Goal: Find specific page/section: Find specific page/section

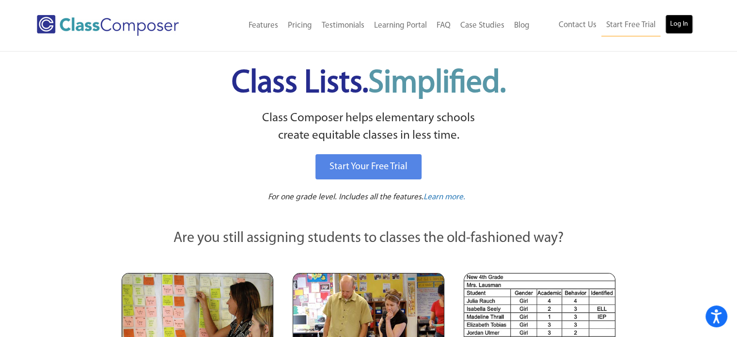
click at [678, 26] on link "Log In" at bounding box center [679, 24] width 28 height 19
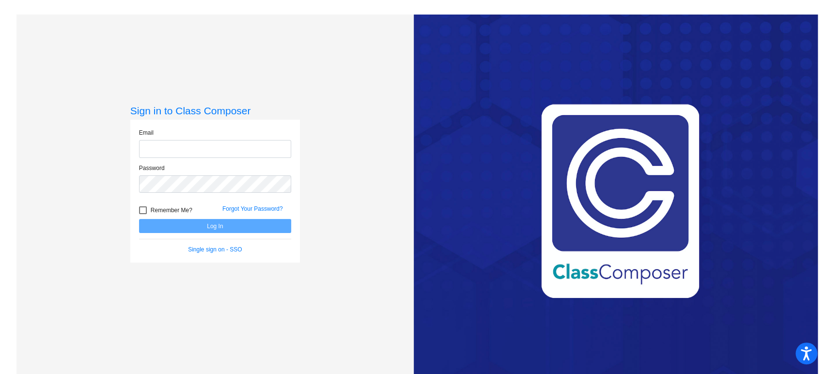
click at [178, 147] on input "email" at bounding box center [215, 149] width 152 height 18
type input "[EMAIL_ADDRESS][DOMAIN_NAME]"
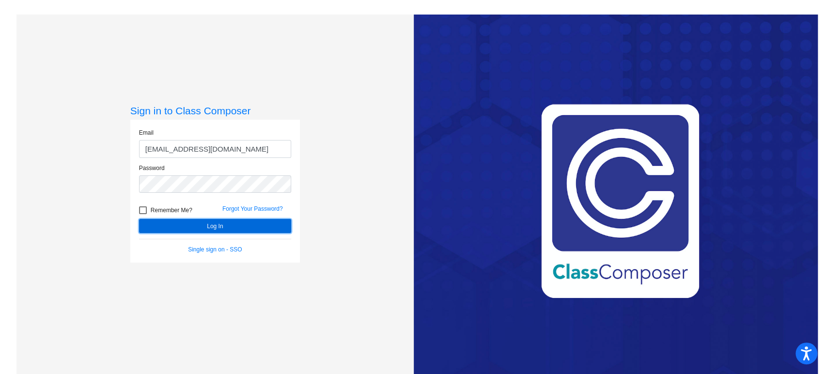
click at [206, 223] on button "Log In" at bounding box center [215, 226] width 152 height 14
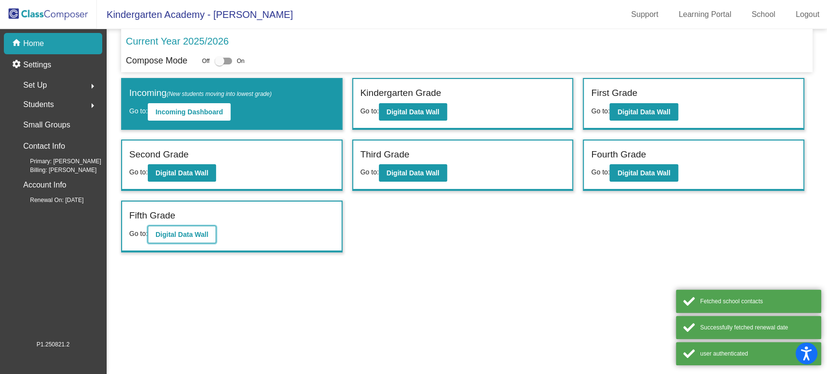
click at [187, 228] on button "Digital Data Wall" at bounding box center [182, 234] width 68 height 17
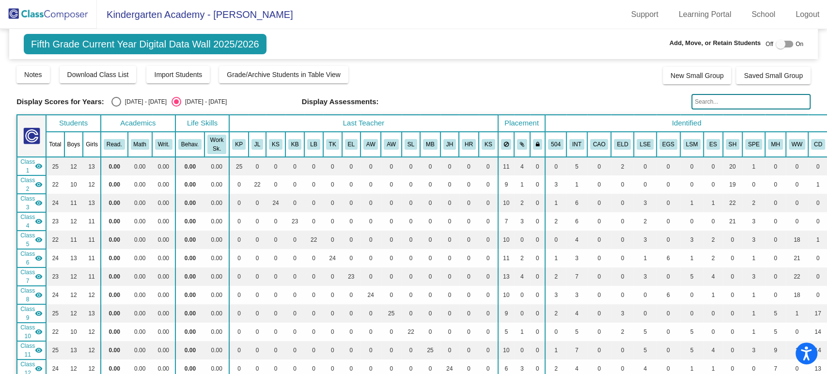
click at [732, 97] on input "text" at bounding box center [750, 101] width 119 height 15
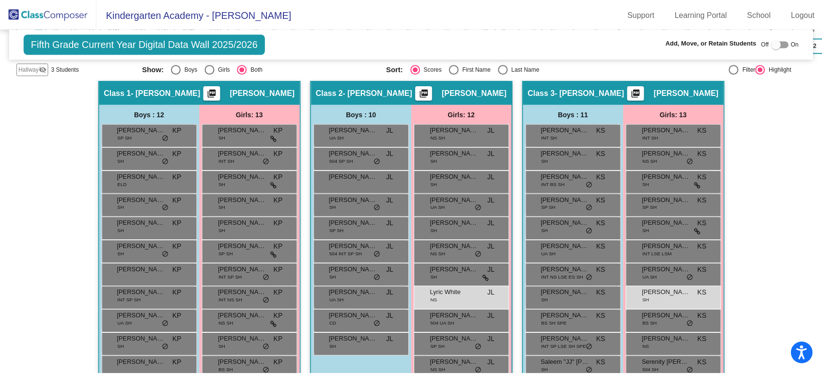
scroll to position [430, 0]
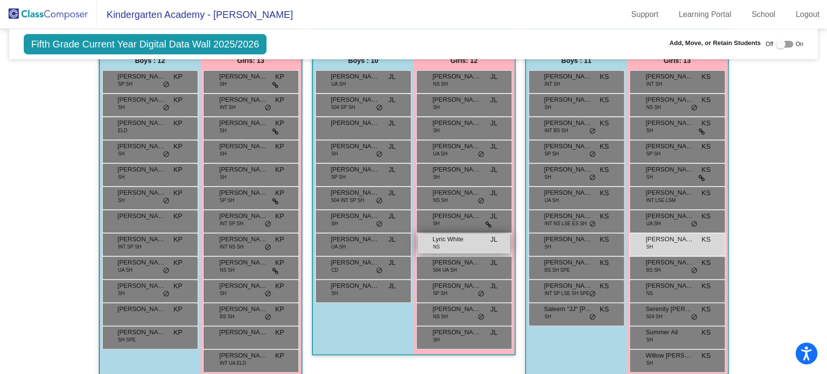
type input "white"
click at [460, 241] on div "Lyric White NS JL lock do_not_disturb_alt" at bounding box center [463, 243] width 92 height 20
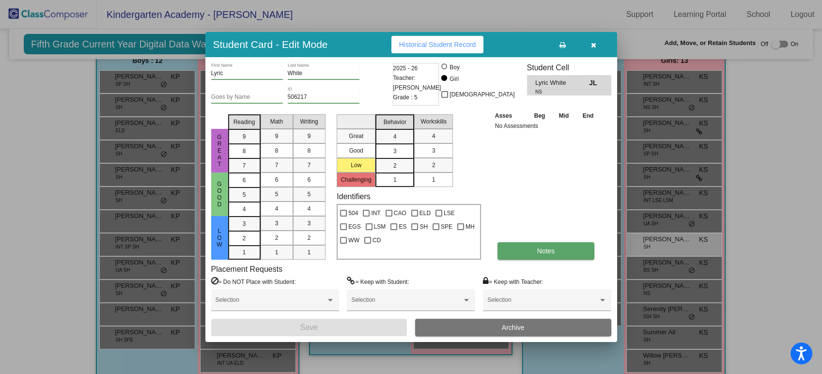
click at [539, 248] on span "Notes" at bounding box center [546, 251] width 18 height 8
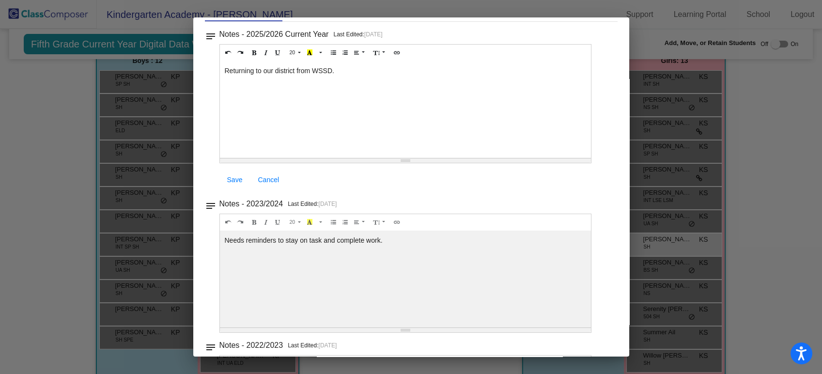
scroll to position [0, 0]
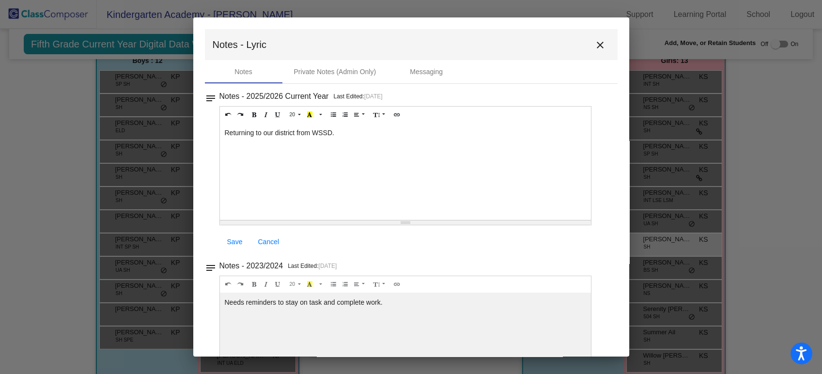
click at [594, 41] on mat-icon "close" at bounding box center [600, 45] width 12 height 12
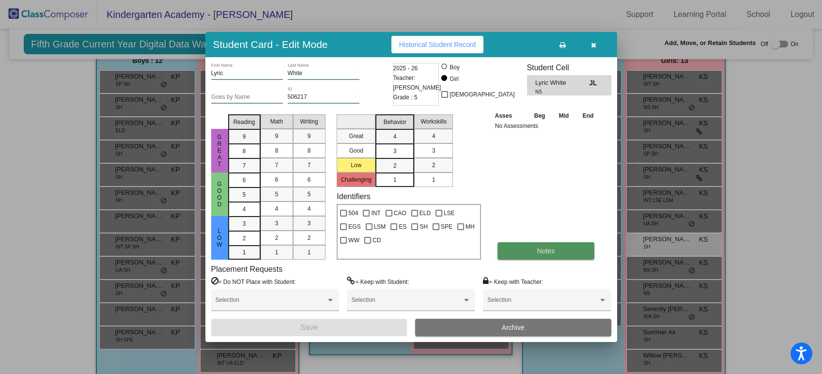
click at [547, 253] on span "Notes" at bounding box center [546, 251] width 18 height 8
